Goal: Task Accomplishment & Management: Complete application form

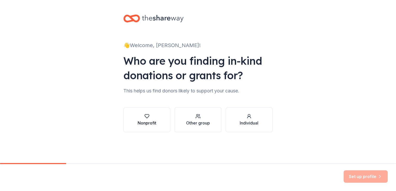
click at [145, 119] on div "Nonprofit" at bounding box center [147, 120] width 19 height 12
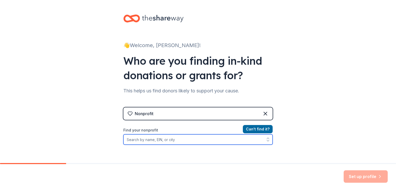
click at [171, 141] on input "Find your nonprofit" at bounding box center [197, 139] width 149 height 10
type input "Chamber Foundation of [GEOGRAPHIC_DATA]"
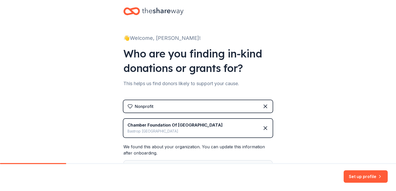
scroll to position [70, 0]
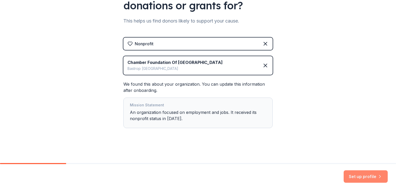
click at [365, 175] on button "Set up profile" at bounding box center [366, 177] width 44 height 12
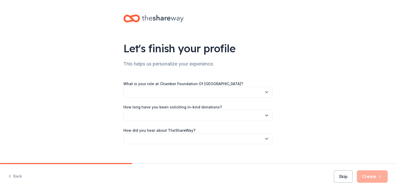
click at [227, 91] on button "button" at bounding box center [197, 92] width 149 height 11
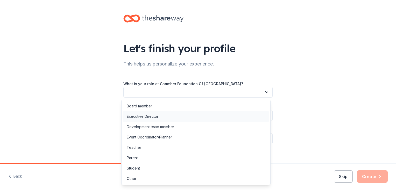
click at [136, 116] on div "Executive Director" at bounding box center [143, 116] width 32 height 6
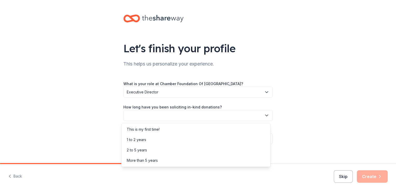
click at [167, 117] on button "button" at bounding box center [197, 115] width 149 height 11
click at [134, 138] on div "1 to 2 years" at bounding box center [136, 140] width 19 height 6
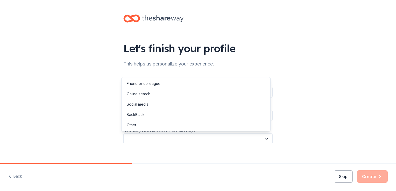
click at [203, 137] on button "button" at bounding box center [197, 138] width 149 height 11
click at [139, 94] on div "Online search" at bounding box center [139, 94] width 24 height 6
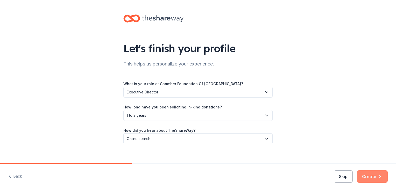
click at [371, 179] on button "Create" at bounding box center [372, 177] width 31 height 12
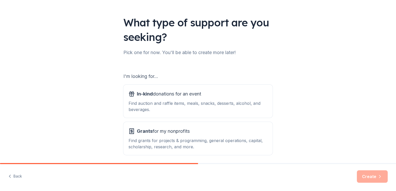
scroll to position [46, 0]
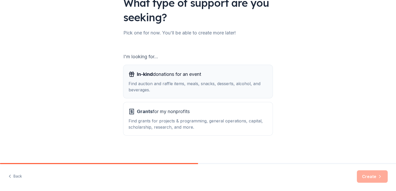
click at [138, 77] on span "In-kind" at bounding box center [145, 74] width 16 height 5
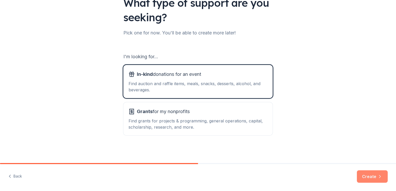
click at [373, 177] on button "Create" at bounding box center [372, 177] width 31 height 12
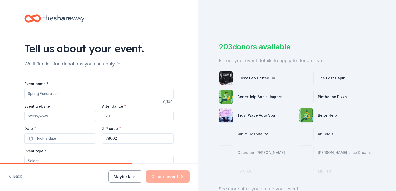
scroll to position [52, 0]
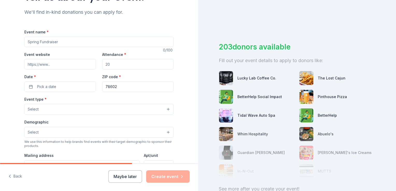
click at [73, 42] on input "Event name *" at bounding box center [98, 42] width 149 height 10
drag, startPoint x: 73, startPoint y: 43, endPoint x: 25, endPoint y: 42, distance: 48.7
click at [25, 42] on input "Event name *" at bounding box center [98, 42] width 149 height 10
type input "Annual Banquet"
click at [65, 62] on input "Event website" at bounding box center [60, 64] width 72 height 10
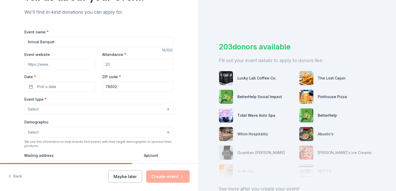
paste input "[URL][DOMAIN_NAME]"
type input "[URL][DOMAIN_NAME]"
click at [141, 63] on input "Attendance *" at bounding box center [138, 64] width 72 height 10
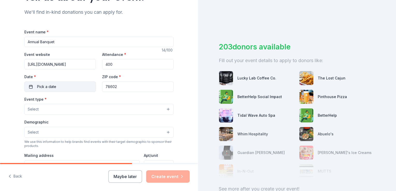
type input "400"
click at [49, 88] on span "Pick a date" at bounding box center [46, 87] width 19 height 6
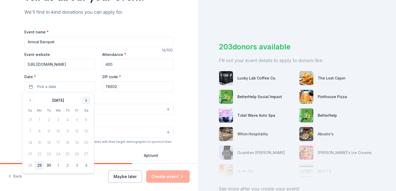
click at [86, 101] on button "Go to next month" at bounding box center [86, 100] width 7 height 7
click at [85, 101] on button "Go to next month" at bounding box center [86, 100] width 7 height 7
click at [79, 141] on button "16" at bounding box center [76, 142] width 9 height 9
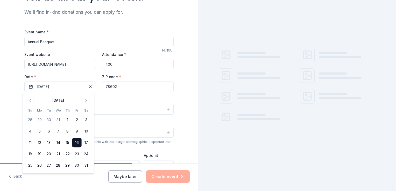
click at [113, 98] on div "Event type * Select" at bounding box center [98, 105] width 149 height 19
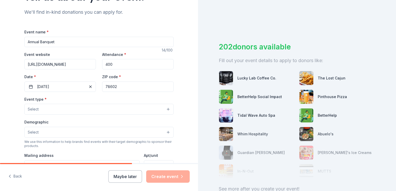
click at [81, 113] on button "Select" at bounding box center [98, 109] width 149 height 11
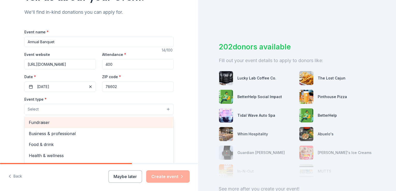
click at [43, 123] on span "Fundraiser" at bounding box center [99, 122] width 140 height 7
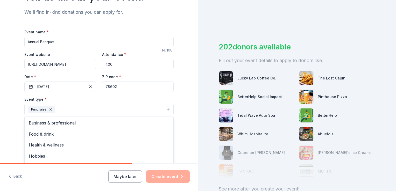
click at [191, 126] on div "Tell us about your event. We'll find in-kind donations you can apply for. Event…" at bounding box center [99, 120] width 198 height 345
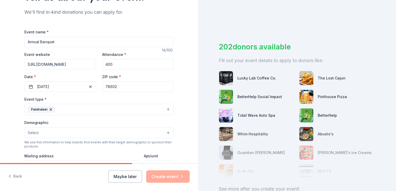
click at [115, 136] on button "Select" at bounding box center [98, 132] width 149 height 11
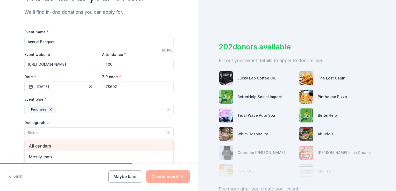
click at [61, 148] on span "All genders" at bounding box center [99, 146] width 140 height 7
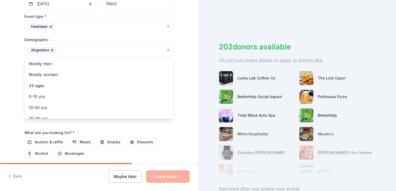
scroll to position [135, 0]
click at [185, 118] on div "Tell us about your event. We'll find in-kind donations you can apply for. Event…" at bounding box center [99, 38] width 198 height 346
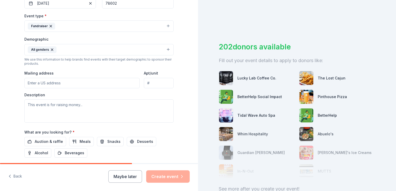
click at [57, 82] on input "Mailing address" at bounding box center [81, 83] width 115 height 10
drag, startPoint x: 76, startPoint y: 81, endPoint x: 53, endPoint y: 85, distance: 23.4
click at [53, 85] on input "[STREET_ADDRESS]" at bounding box center [81, 83] width 115 height 10
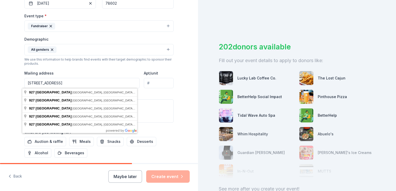
type input "[STREET_ADDRESS]"
click at [150, 100] on textarea at bounding box center [98, 111] width 149 height 23
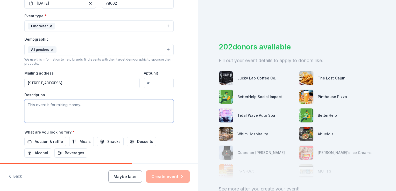
click at [42, 106] on textarea at bounding box center [98, 111] width 149 height 23
type textarea "This"
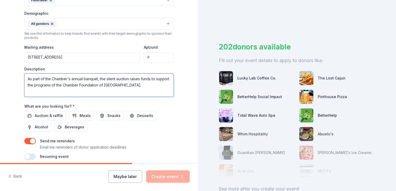
scroll to position [182, 0]
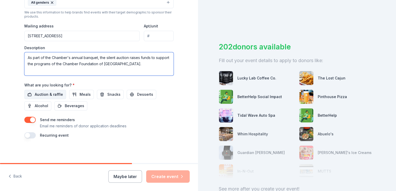
type textarea "As part of the Chamber's annual banquet, the silent auction raises funds to sup…"
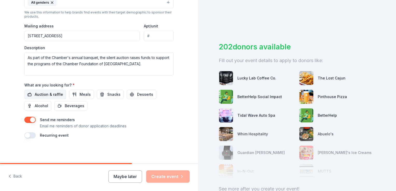
click at [38, 93] on span "Auction & raffle" at bounding box center [49, 94] width 28 height 6
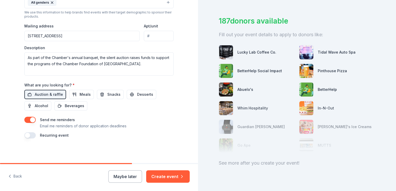
scroll to position [39, 0]
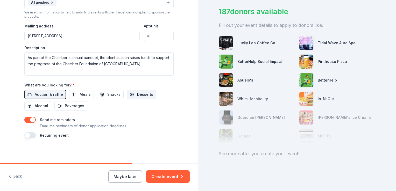
click at [137, 95] on span "Desserts" at bounding box center [145, 94] width 16 height 6
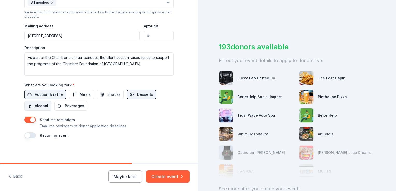
click at [35, 106] on span "Alcohol" at bounding box center [41, 106] width 13 height 6
click at [25, 135] on button "button" at bounding box center [29, 135] width 11 height 6
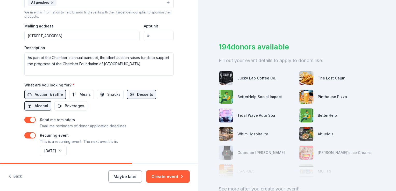
scroll to position [201, 0]
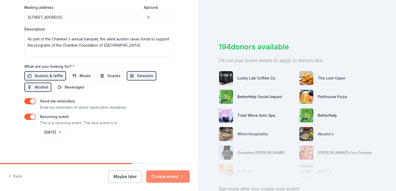
click at [169, 176] on button "Create event" at bounding box center [168, 177] width 44 height 12
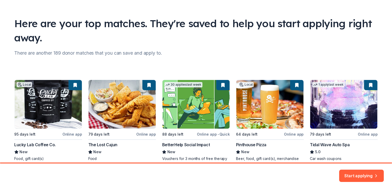
scroll to position [49, 0]
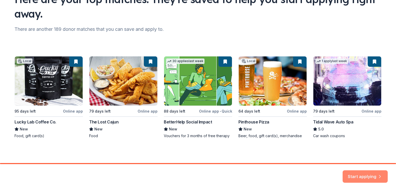
click at [367, 175] on button "Start applying" at bounding box center [365, 173] width 45 height 12
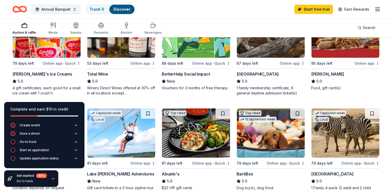
scroll to position [92, 0]
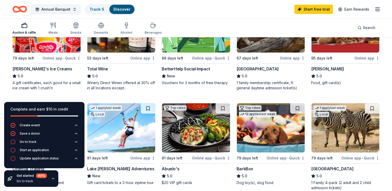
click at [36, 67] on div "[PERSON_NAME]'s Ice Creams" at bounding box center [42, 69] width 60 height 6
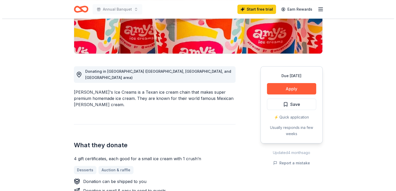
scroll to position [130, 0]
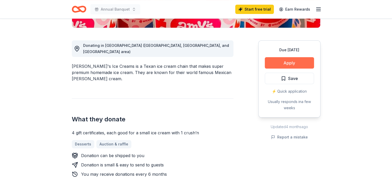
click at [287, 60] on button "Apply" at bounding box center [289, 62] width 49 height 11
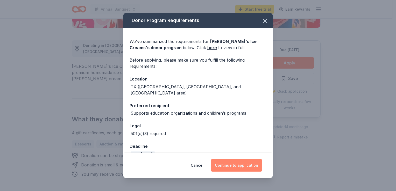
click at [240, 165] on button "Continue to application" at bounding box center [237, 165] width 52 height 12
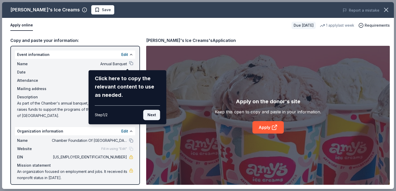
click at [152, 115] on button "Next" at bounding box center [151, 115] width 17 height 10
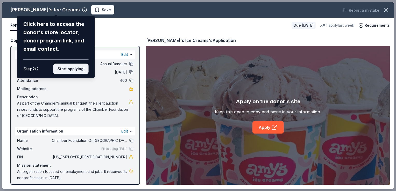
click at [67, 68] on button "Start applying!" at bounding box center [70, 69] width 35 height 10
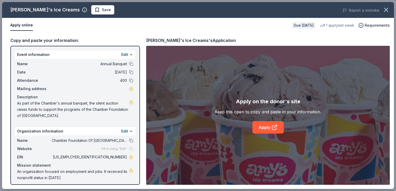
scroll to position [2, 0]
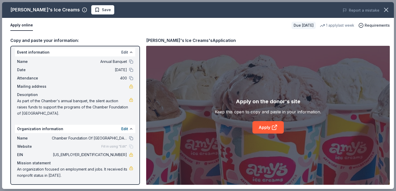
click at [121, 51] on button "Edit" at bounding box center [124, 52] width 7 height 6
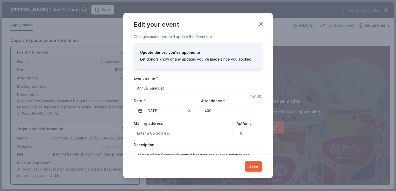
scroll to position [26, 0]
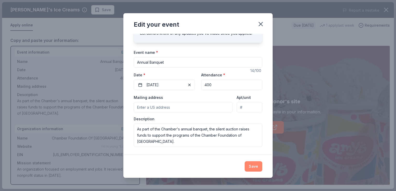
click at [256, 164] on button "Save" at bounding box center [254, 166] width 18 height 10
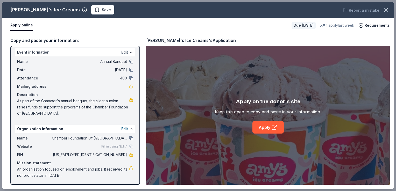
click at [121, 51] on button "Edit" at bounding box center [124, 52] width 7 height 6
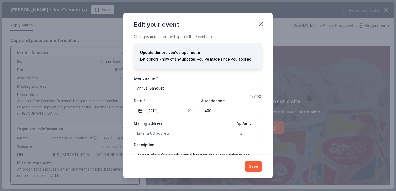
scroll to position [0, 0]
click at [177, 131] on input "Mailing address" at bounding box center [183, 133] width 99 height 10
click at [177, 89] on input "Annual Banquet" at bounding box center [198, 88] width 129 height 10
type input "Annual Banquet"
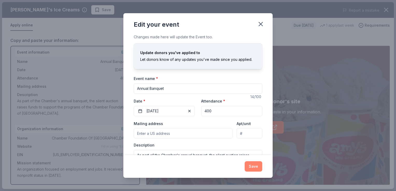
click at [251, 166] on button "Save" at bounding box center [254, 166] width 18 height 10
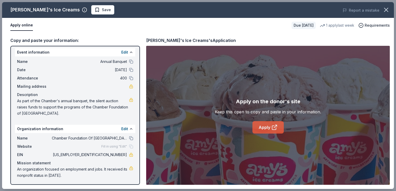
click at [267, 128] on link "Apply" at bounding box center [267, 127] width 31 height 12
